Goal: Task Accomplishment & Management: Use online tool/utility

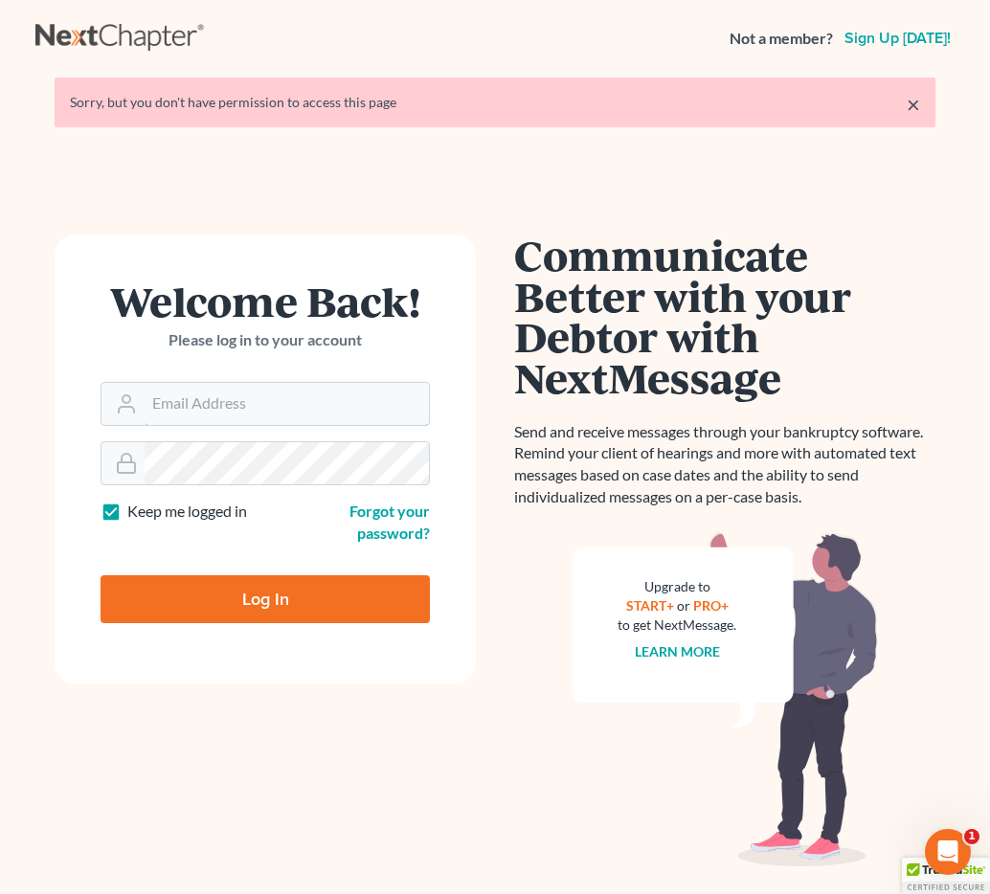
type input "[EMAIL_ADDRESS][DOMAIN_NAME]"
click at [247, 597] on input "Log In" at bounding box center [264, 599] width 329 height 48
type input "Thinking..."
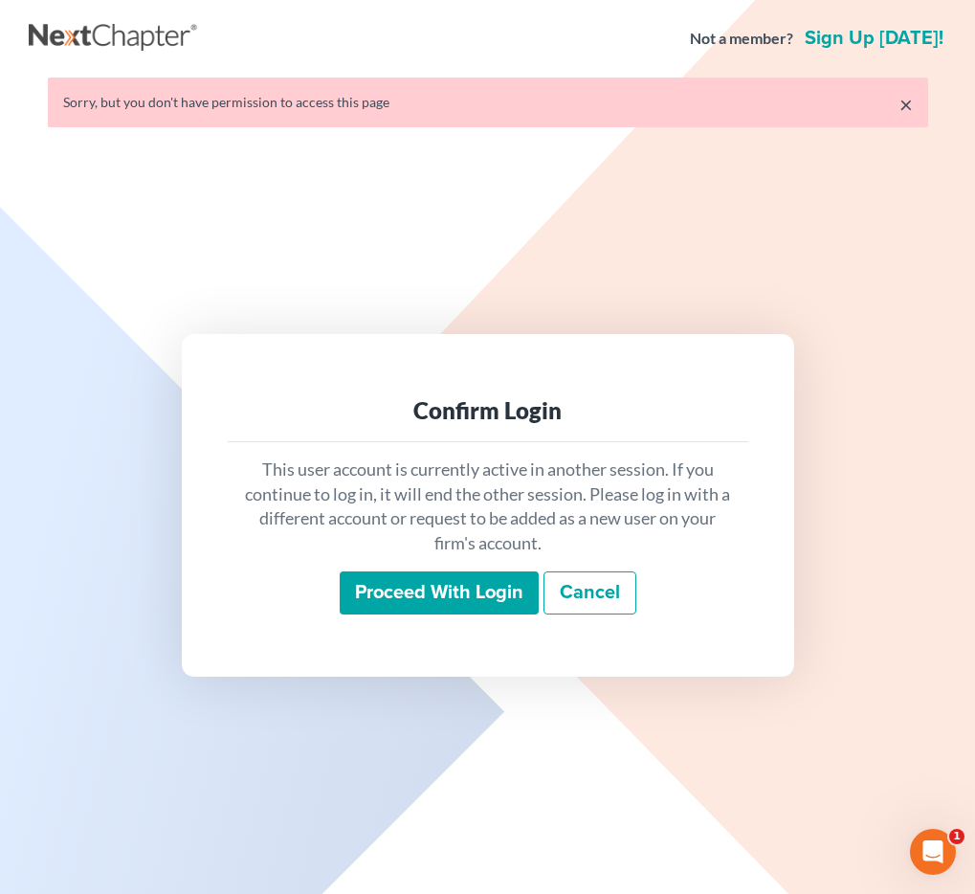
click at [421, 595] on input "Proceed with login" at bounding box center [439, 593] width 199 height 44
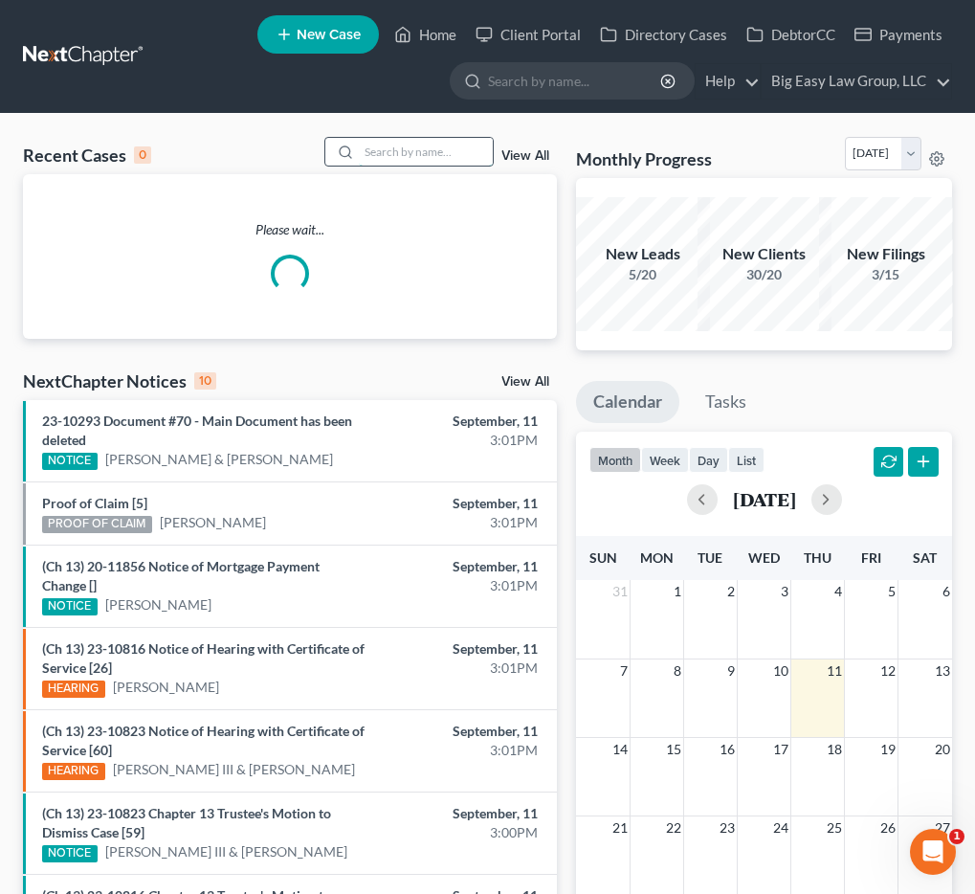
click at [456, 141] on input "search" at bounding box center [426, 152] width 134 height 28
click at [453, 149] on input "search" at bounding box center [426, 152] width 134 height 28
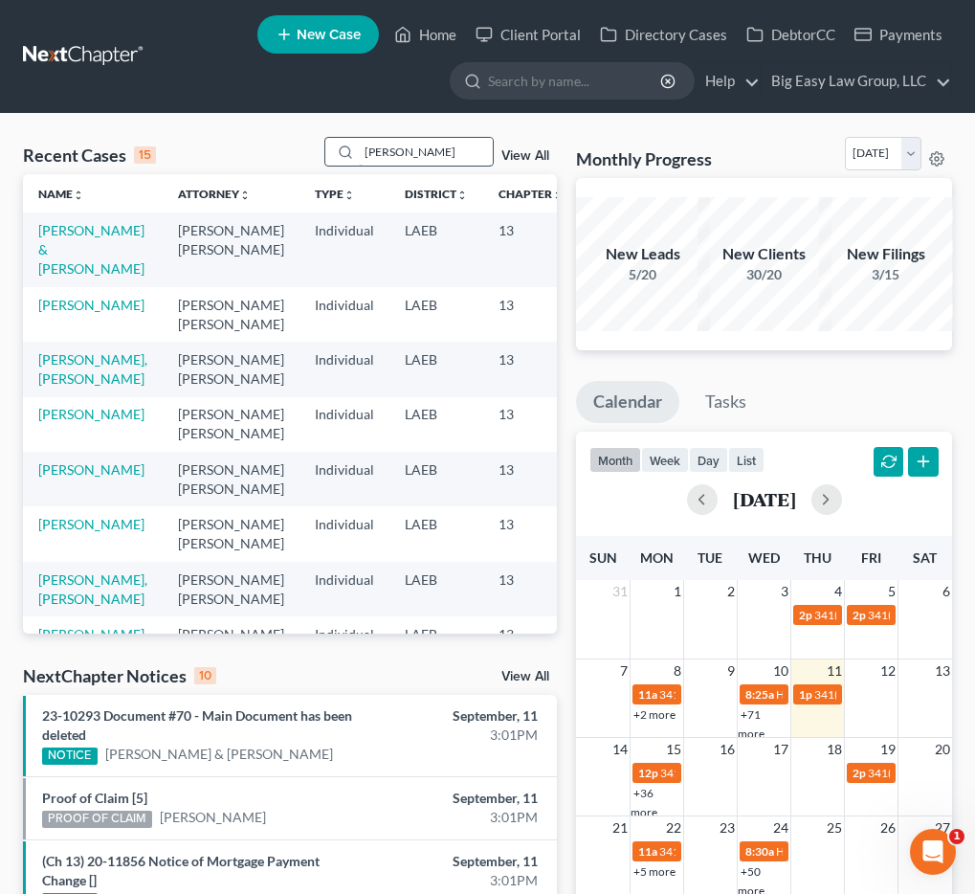
type input "lee"
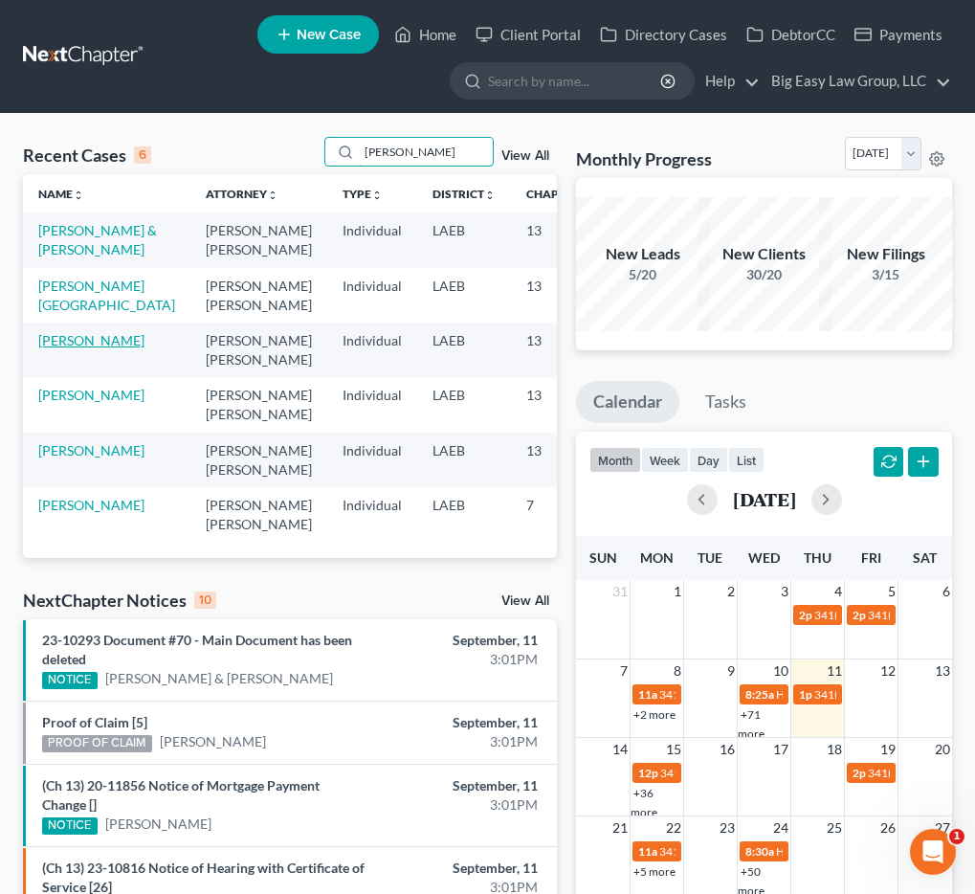
scroll to position [167, 0]
click at [48, 449] on link "Lee, Doris" at bounding box center [91, 450] width 106 height 16
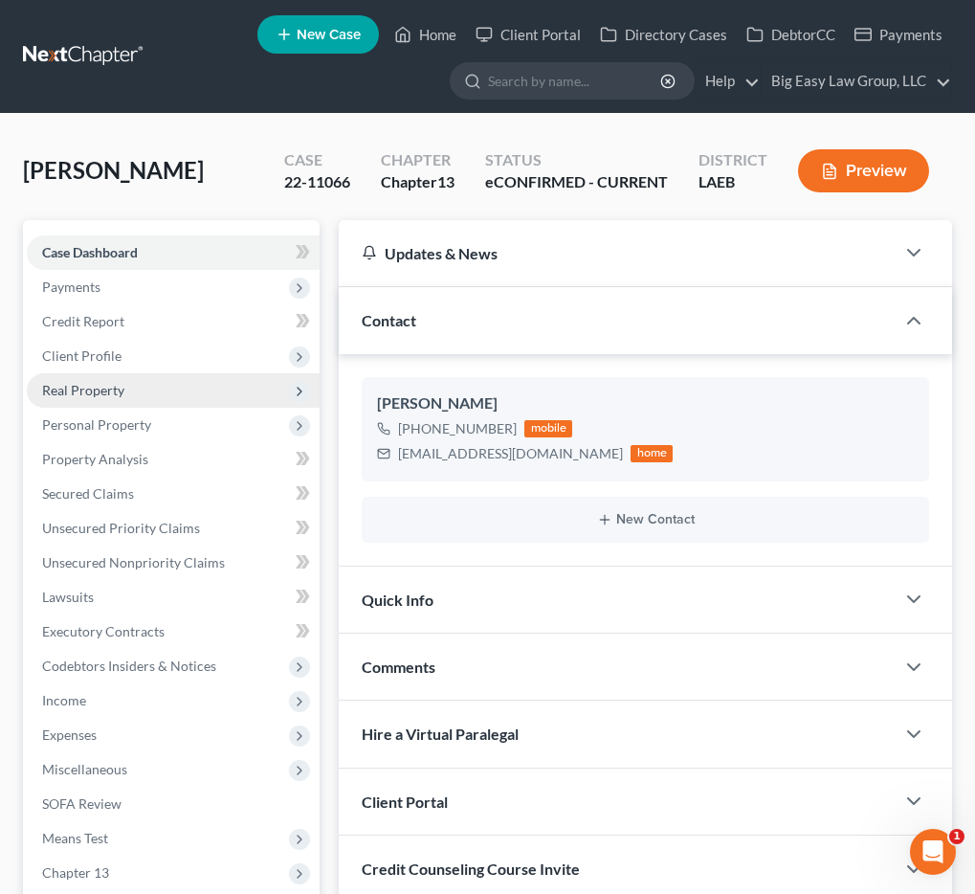
click at [156, 394] on span "Real Property" at bounding box center [173, 390] width 293 height 34
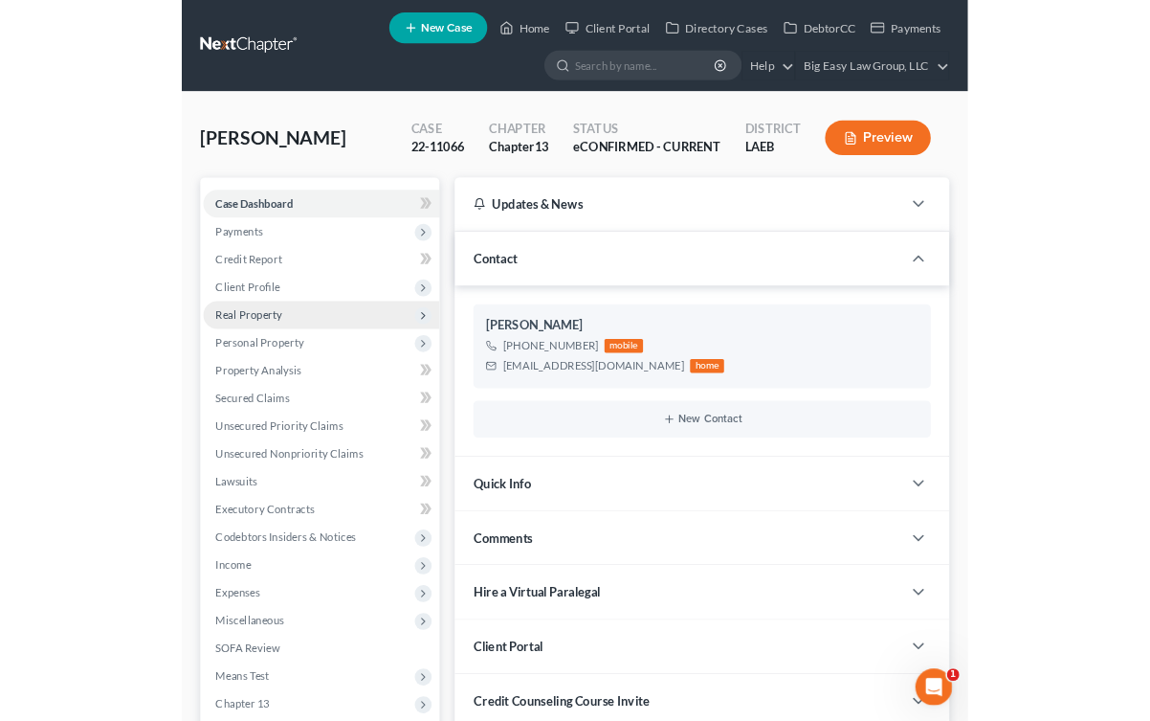
scroll to position [798, 0]
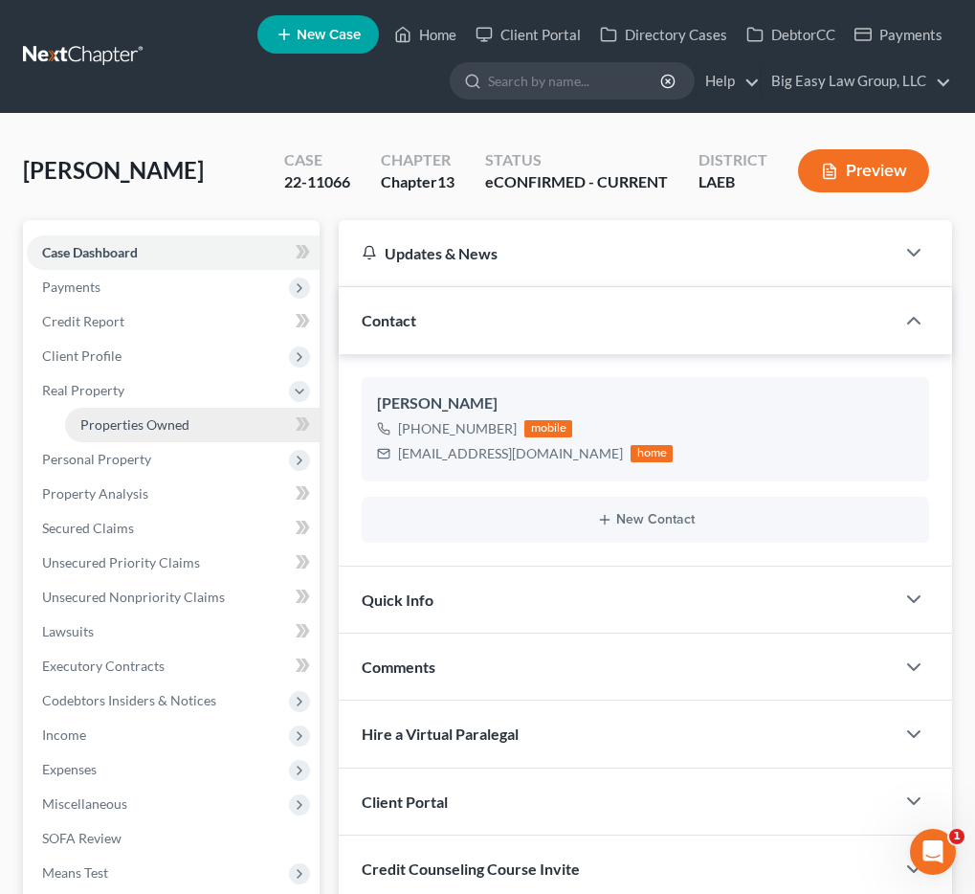
click at [142, 422] on span "Properties Owned" at bounding box center [134, 424] width 109 height 16
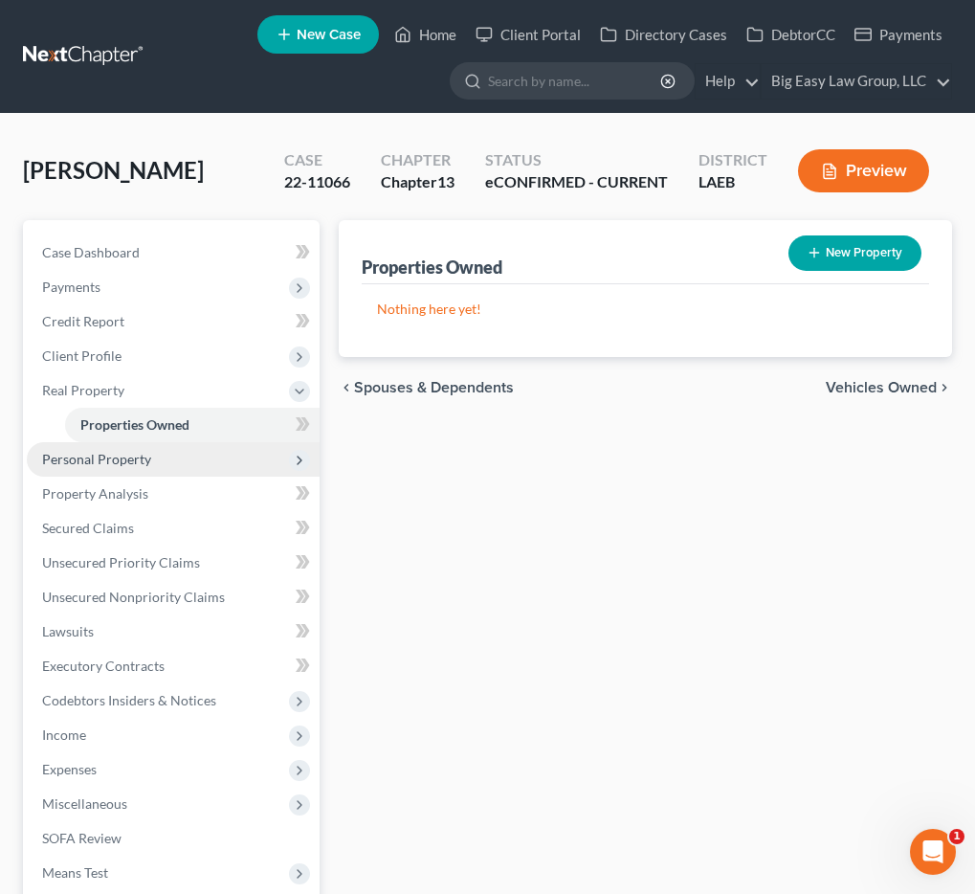
click at [148, 462] on span "Personal Property" at bounding box center [96, 459] width 109 height 16
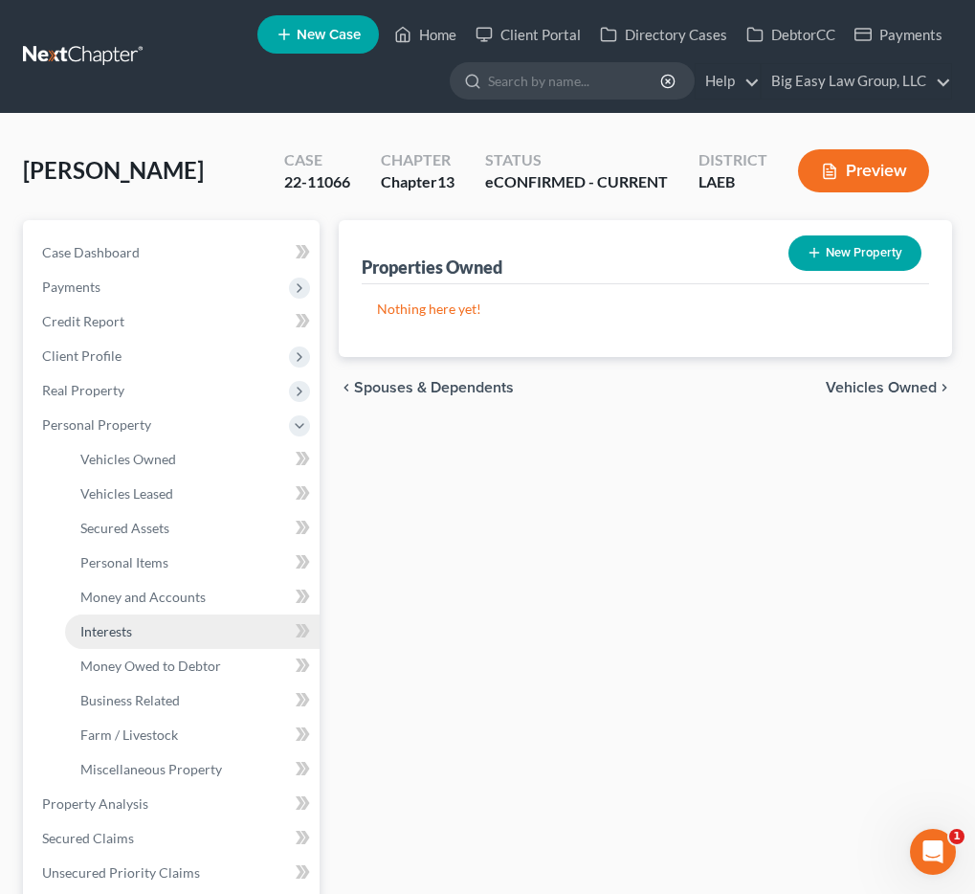
click at [173, 642] on link "Interests" at bounding box center [192, 631] width 255 height 34
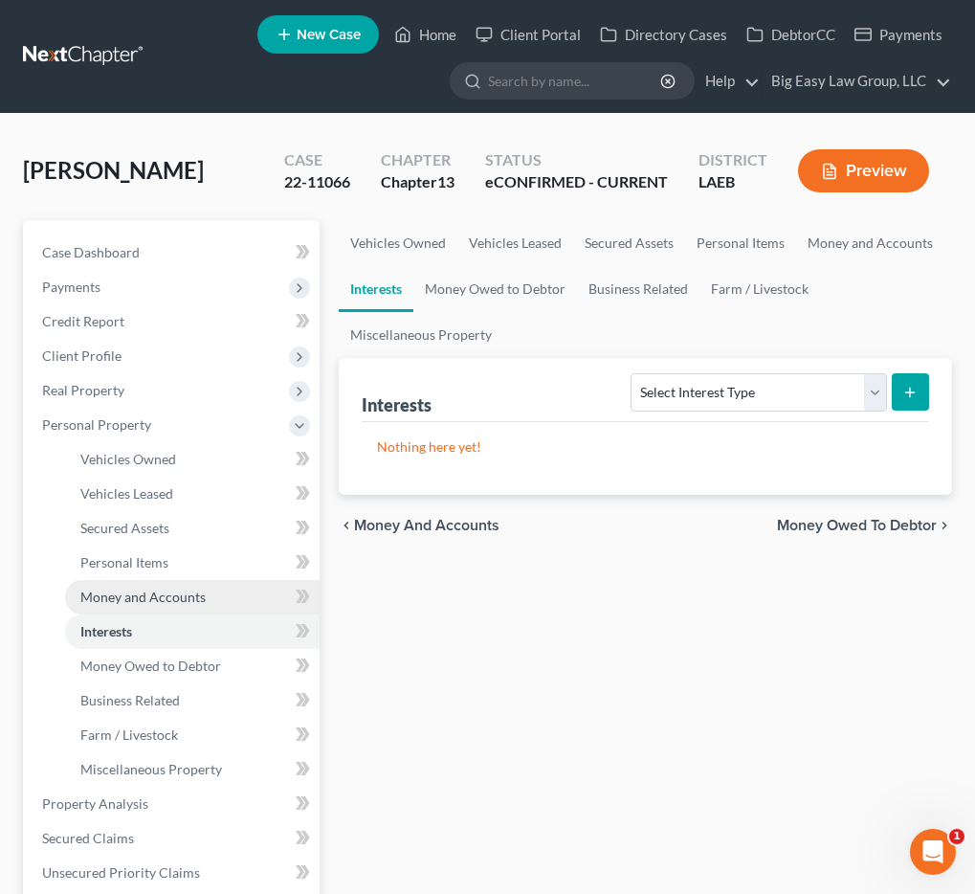
click at [148, 591] on span "Money and Accounts" at bounding box center [142, 597] width 125 height 16
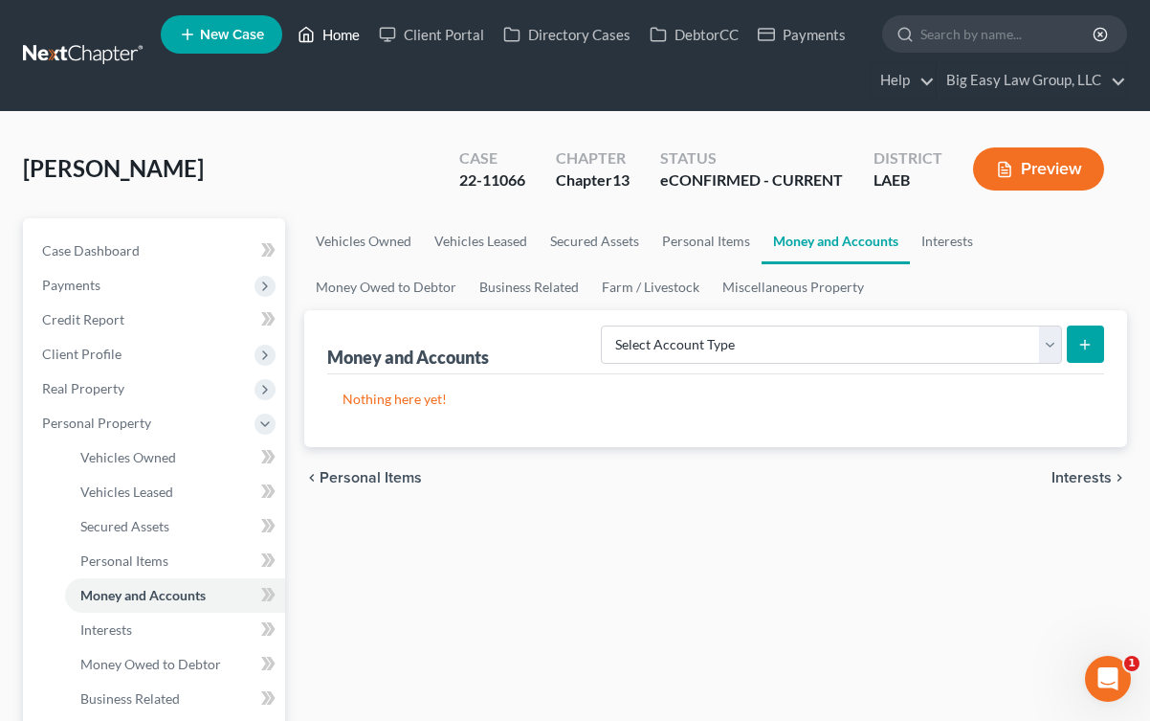
click at [326, 30] on link "Home" at bounding box center [328, 34] width 81 height 34
